Goal: Find specific page/section: Find specific page/section

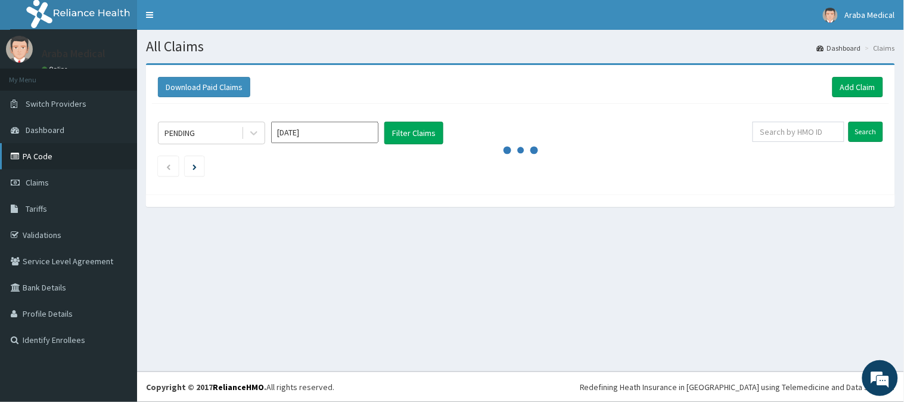
click at [31, 158] on link "PA Code" at bounding box center [68, 156] width 137 height 26
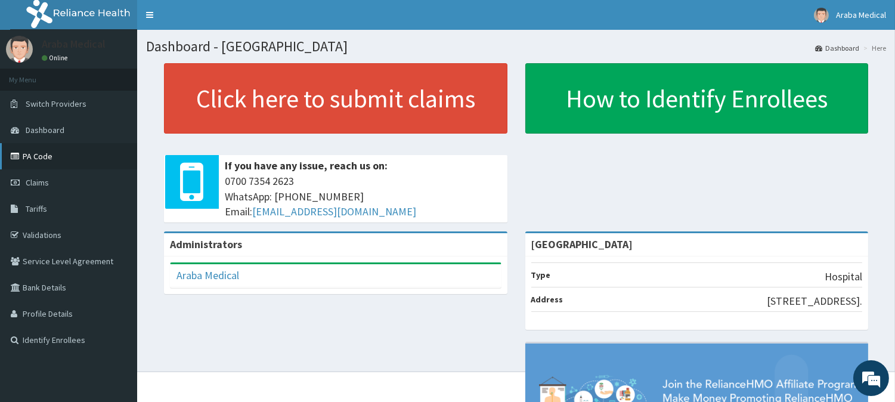
click at [27, 163] on link "PA Code" at bounding box center [68, 156] width 137 height 26
